Goal: Find specific page/section: Find specific page/section

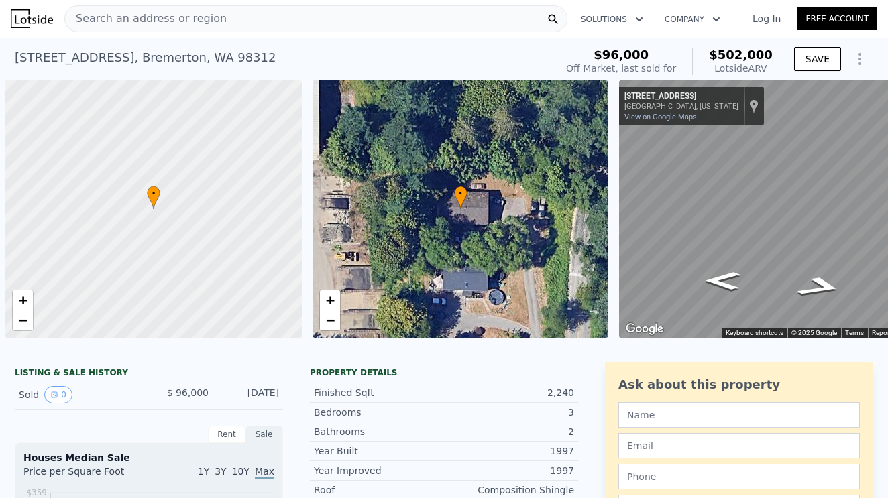
scroll to position [0, 5]
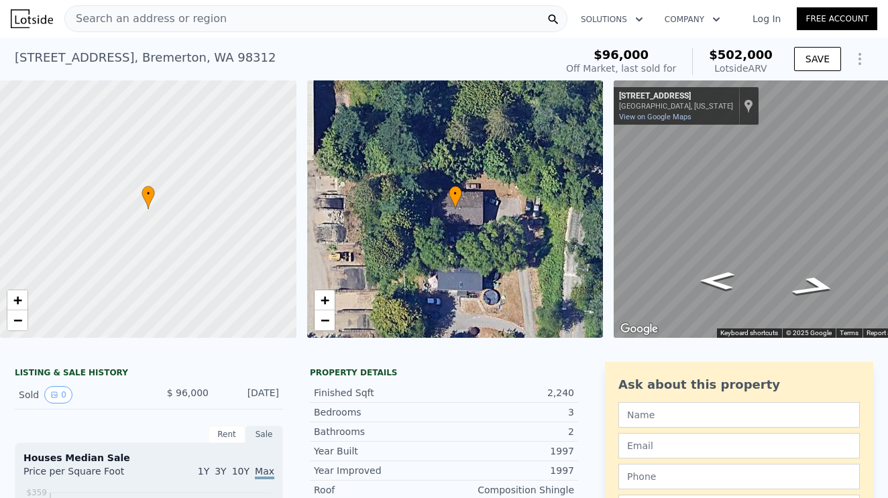
click at [270, 30] on div "Search an address or region" at bounding box center [315, 18] width 503 height 27
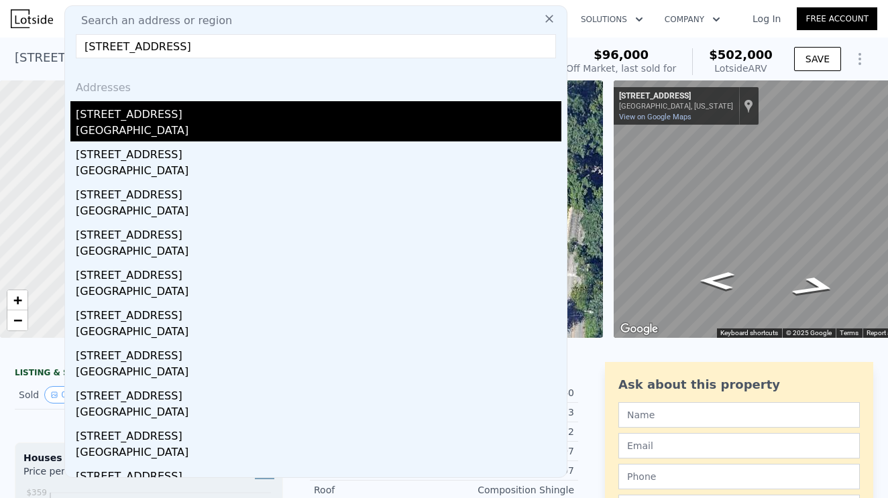
type input "[STREET_ADDRESS]"
click at [140, 121] on div "[STREET_ADDRESS]" at bounding box center [319, 111] width 486 height 21
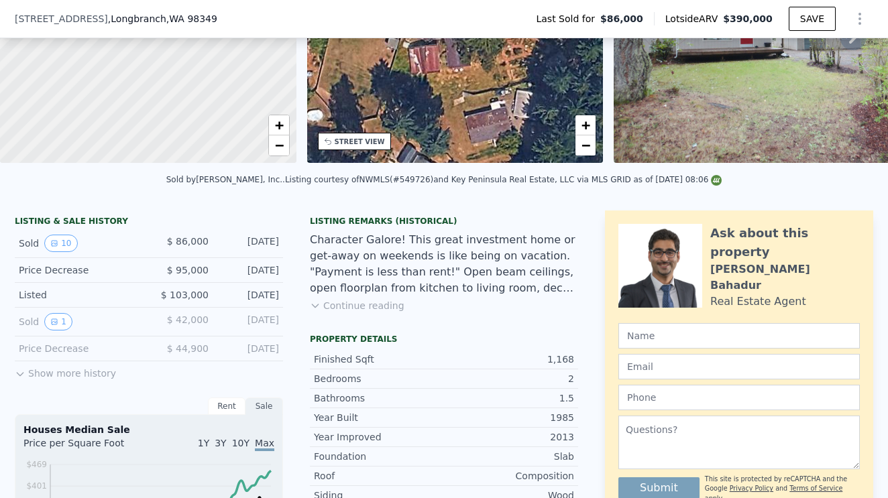
scroll to position [421, 0]
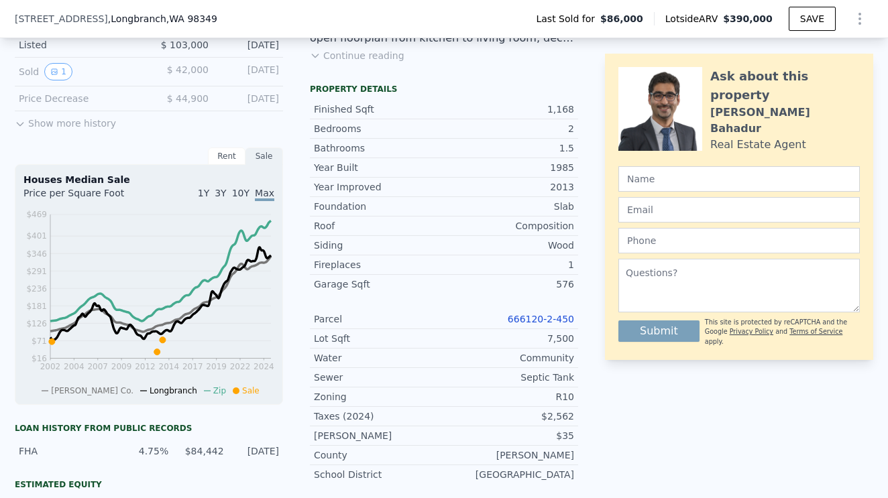
click at [540, 316] on link "666120-2-450" at bounding box center [541, 319] width 66 height 11
click at [545, 317] on link "666120-2-450" at bounding box center [541, 319] width 66 height 11
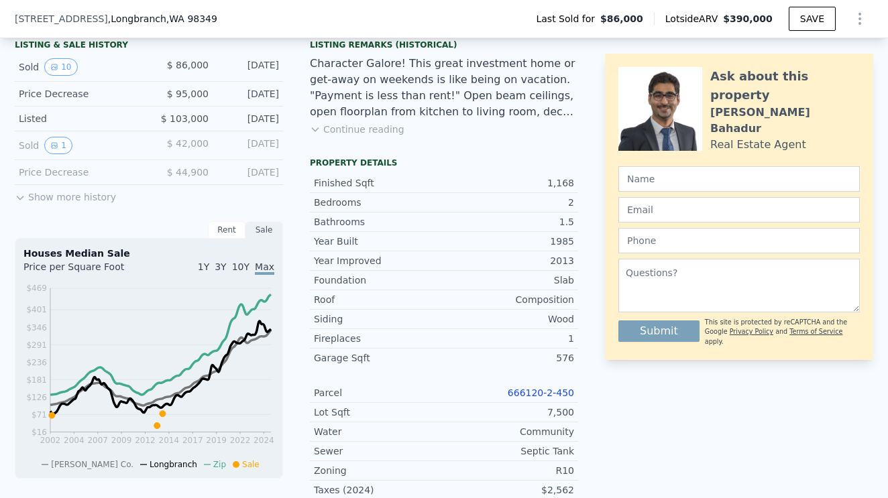
scroll to position [440, 0]
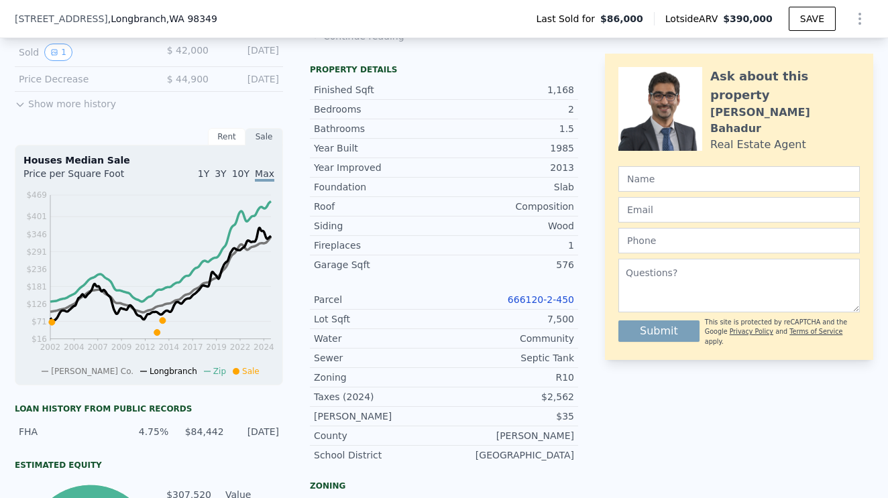
click at [535, 294] on link "666120-2-450" at bounding box center [541, 299] width 66 height 11
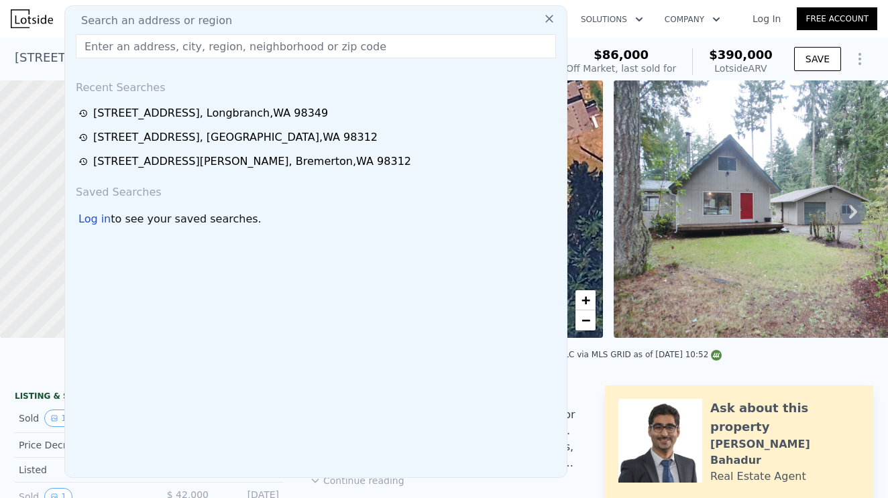
click at [156, 51] on input "text" at bounding box center [316, 46] width 480 height 24
paste input "[STREET_ADDRESS]"
click at [340, 47] on input "[STREET_ADDRESS]" at bounding box center [316, 46] width 480 height 24
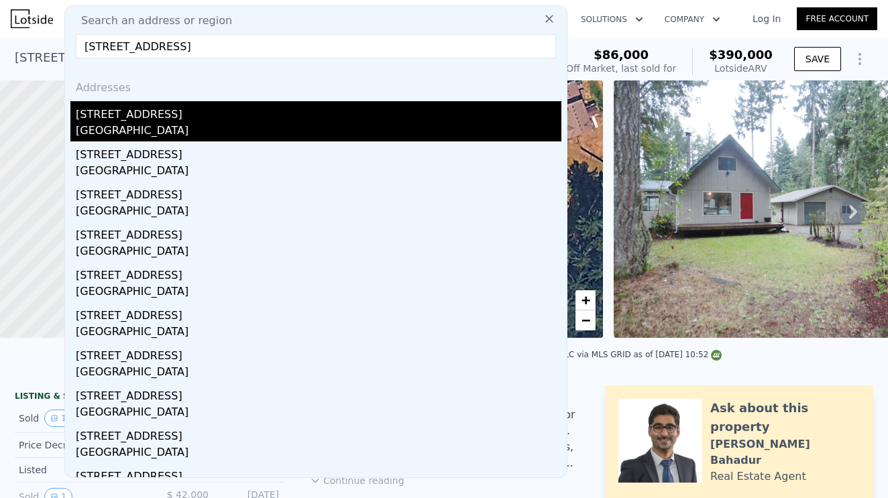
type input "[STREET_ADDRESS]"
click at [167, 124] on div "[GEOGRAPHIC_DATA]" at bounding box center [319, 132] width 486 height 19
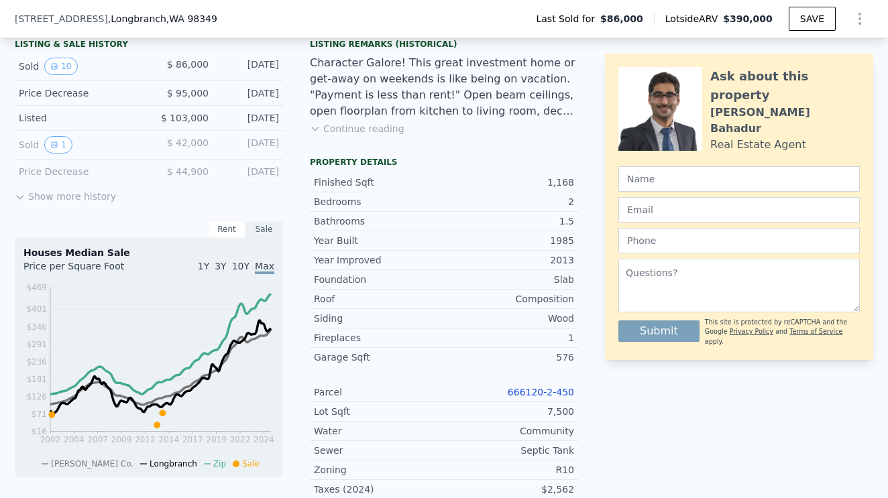
scroll to position [355, 0]
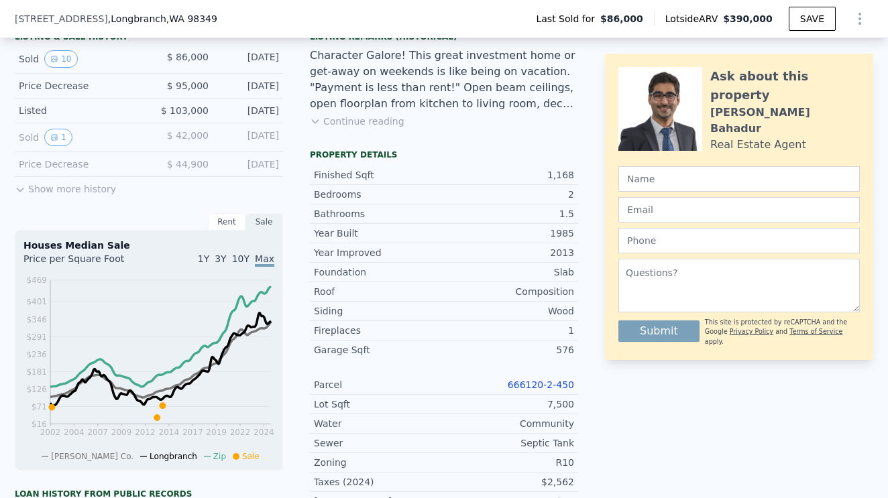
click at [535, 380] on link "666120-2-450" at bounding box center [541, 385] width 66 height 11
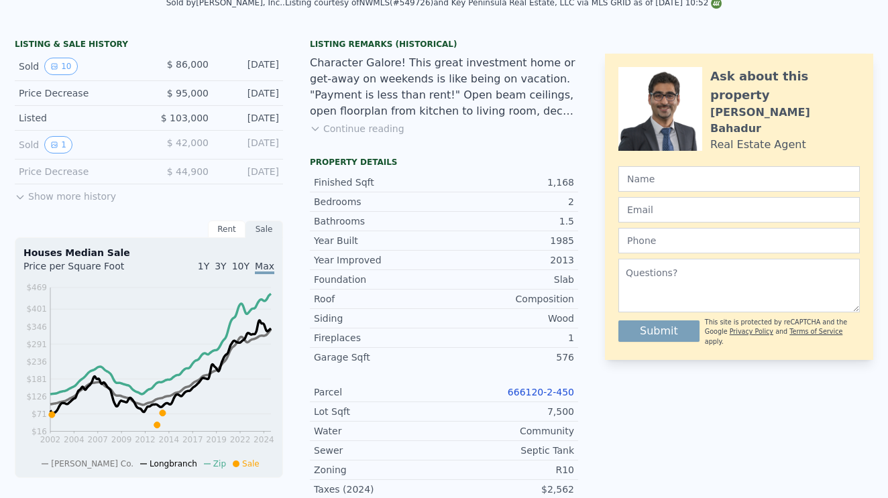
scroll to position [0, 0]
